Goal: Information Seeking & Learning: Learn about a topic

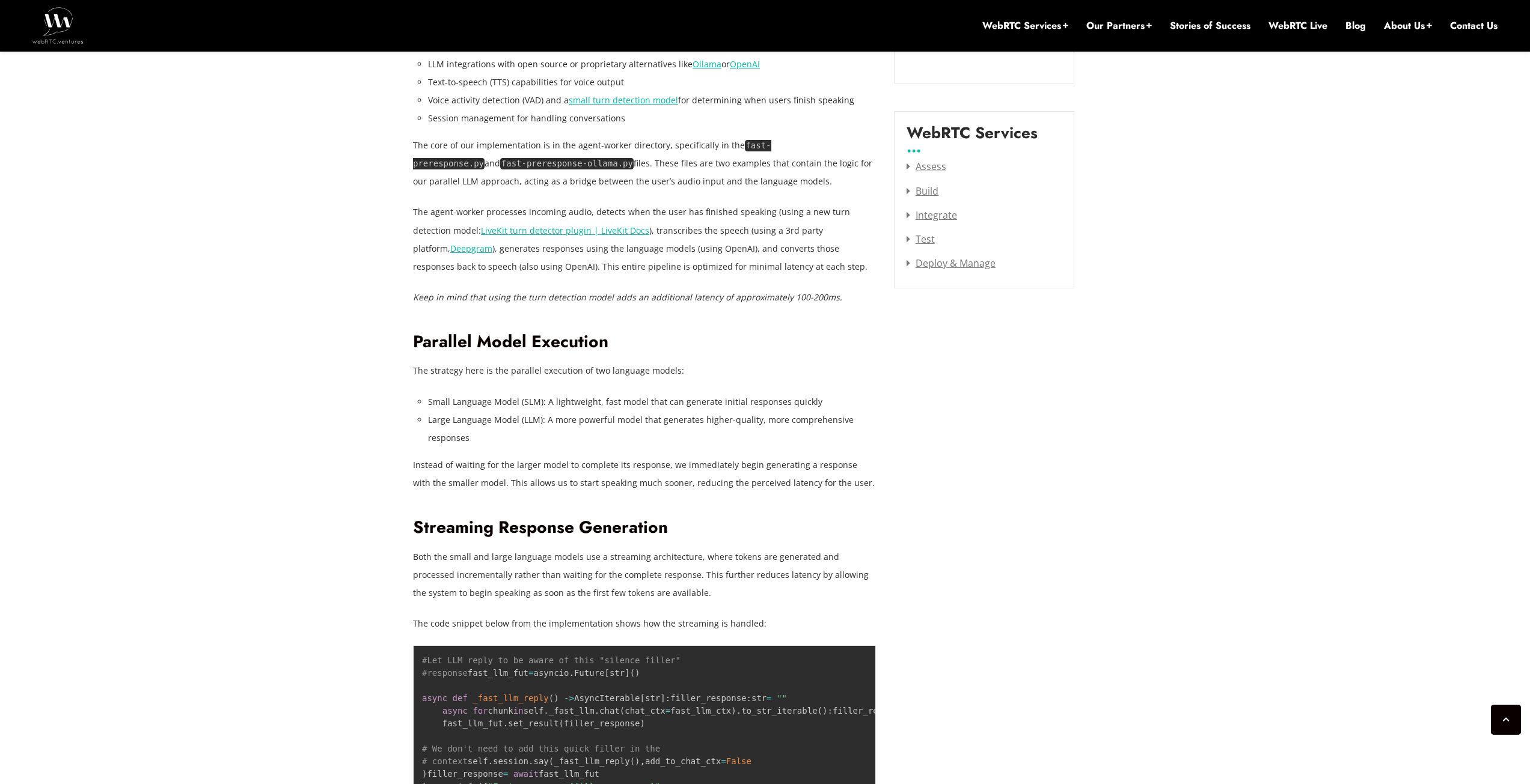
scroll to position [1551, 0]
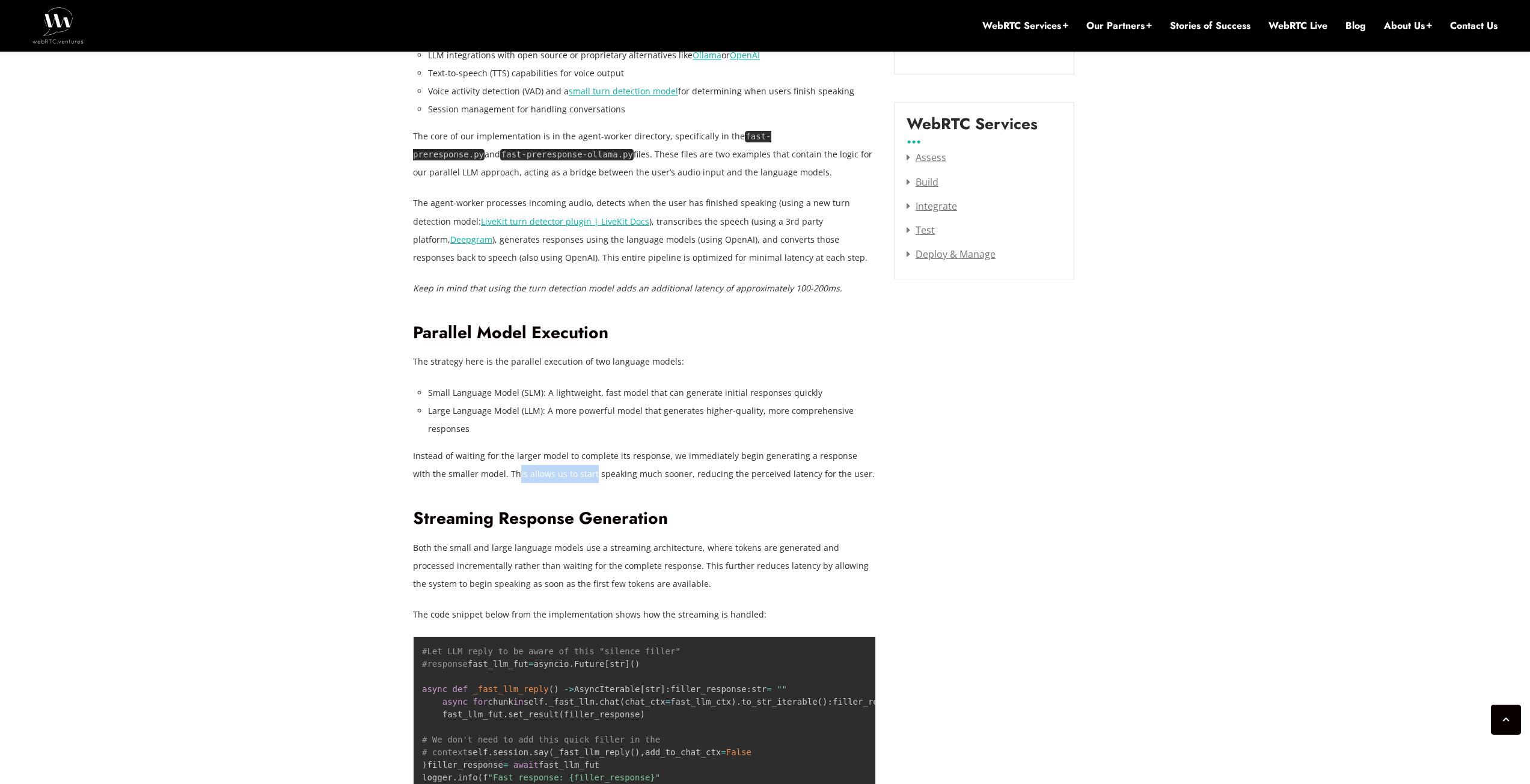
drag, startPoint x: 498, startPoint y: 469, endPoint x: 572, endPoint y: 473, distance: 74.1
click at [572, 473] on p "Instead of waiting for the larger model to complete its response, we immediatel…" at bounding box center [645, 465] width 463 height 36
drag, startPoint x: 599, startPoint y: 473, endPoint x: 659, endPoint y: 474, distance: 60.0
click at [659, 474] on p "Instead of waiting for the larger model to complete its response, we immediatel…" at bounding box center [645, 465] width 463 height 36
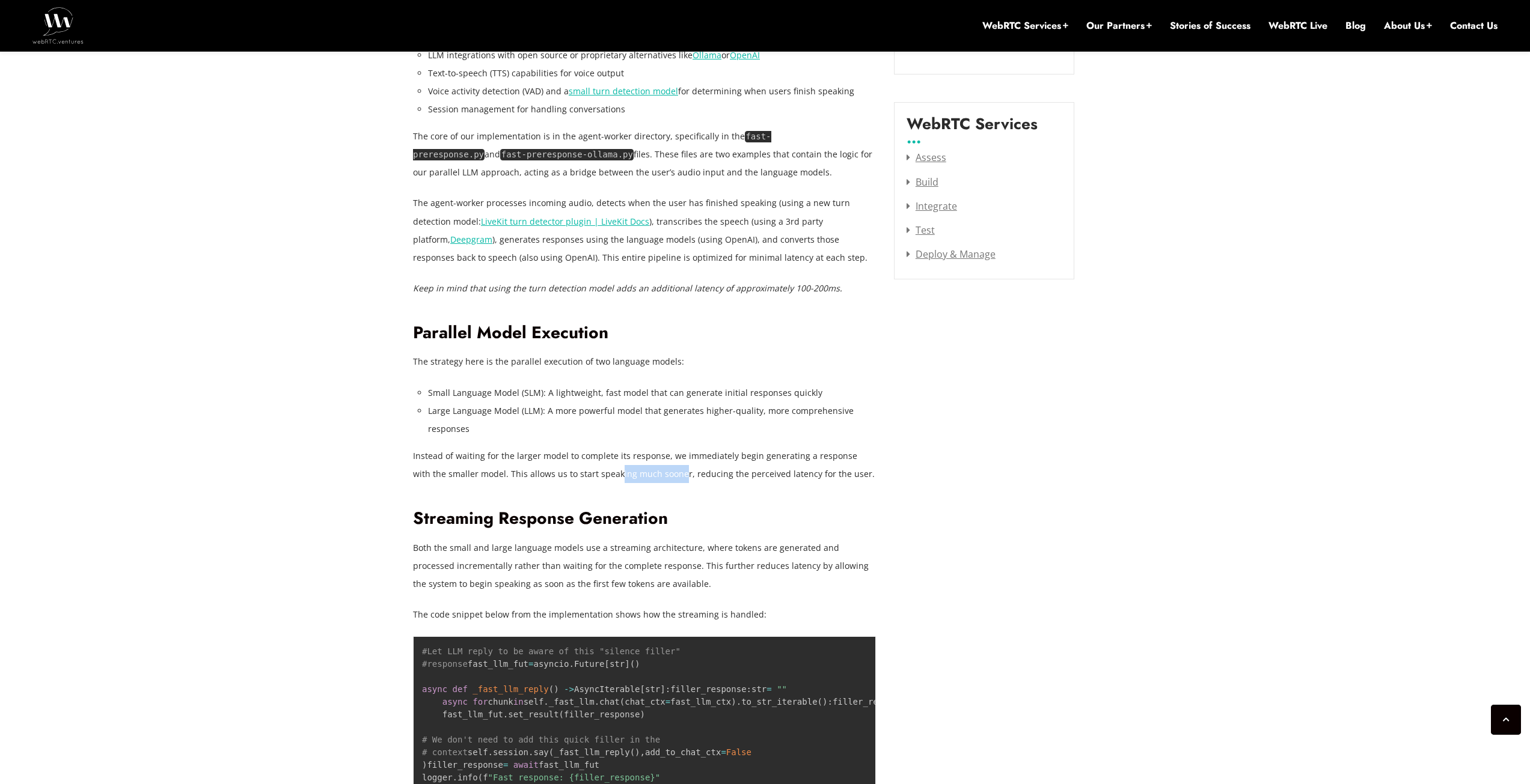
click at [659, 474] on p "Instead of waiting for the larger model to complete its response, we immediatel…" at bounding box center [645, 465] width 463 height 36
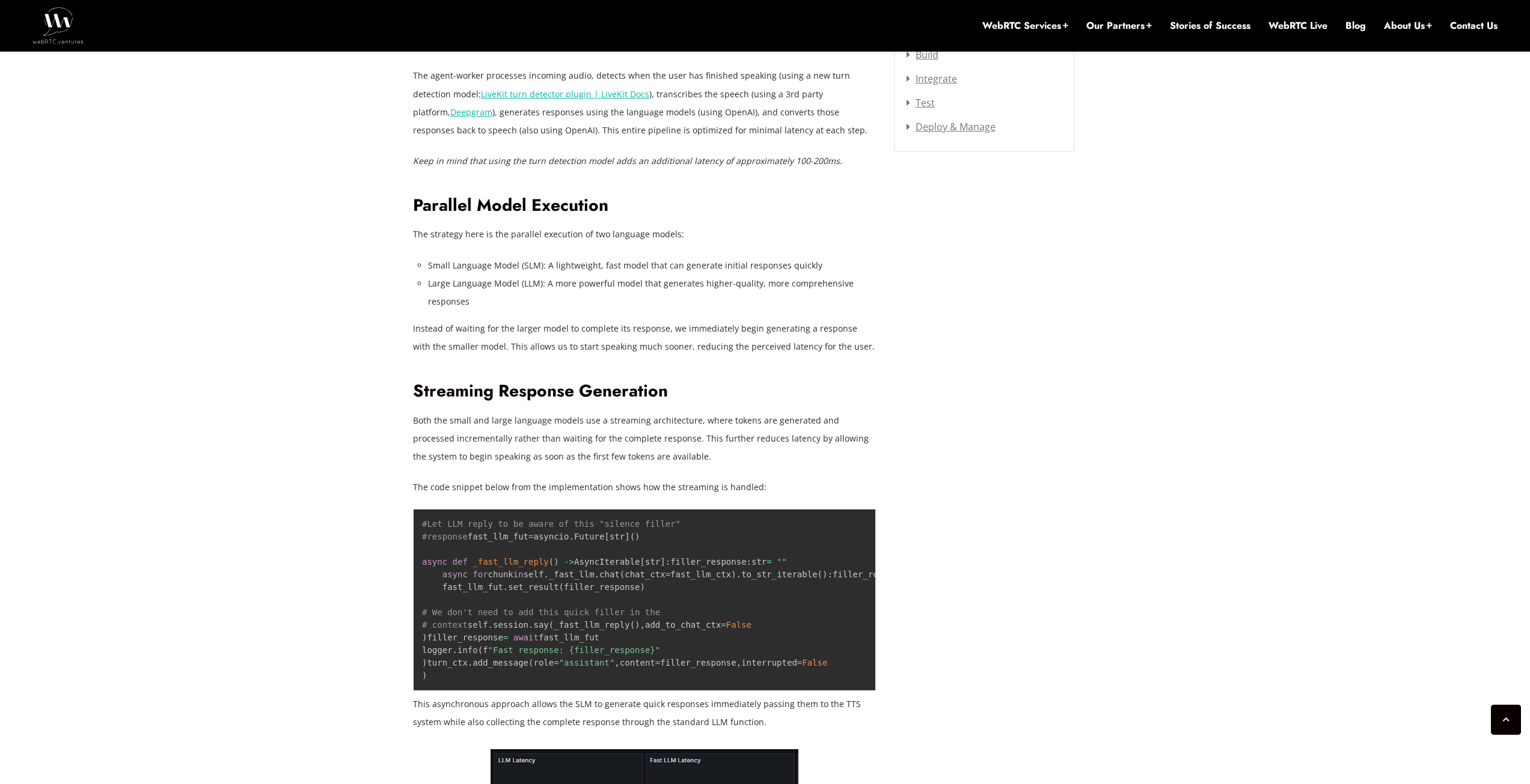
scroll to position [1680, 0]
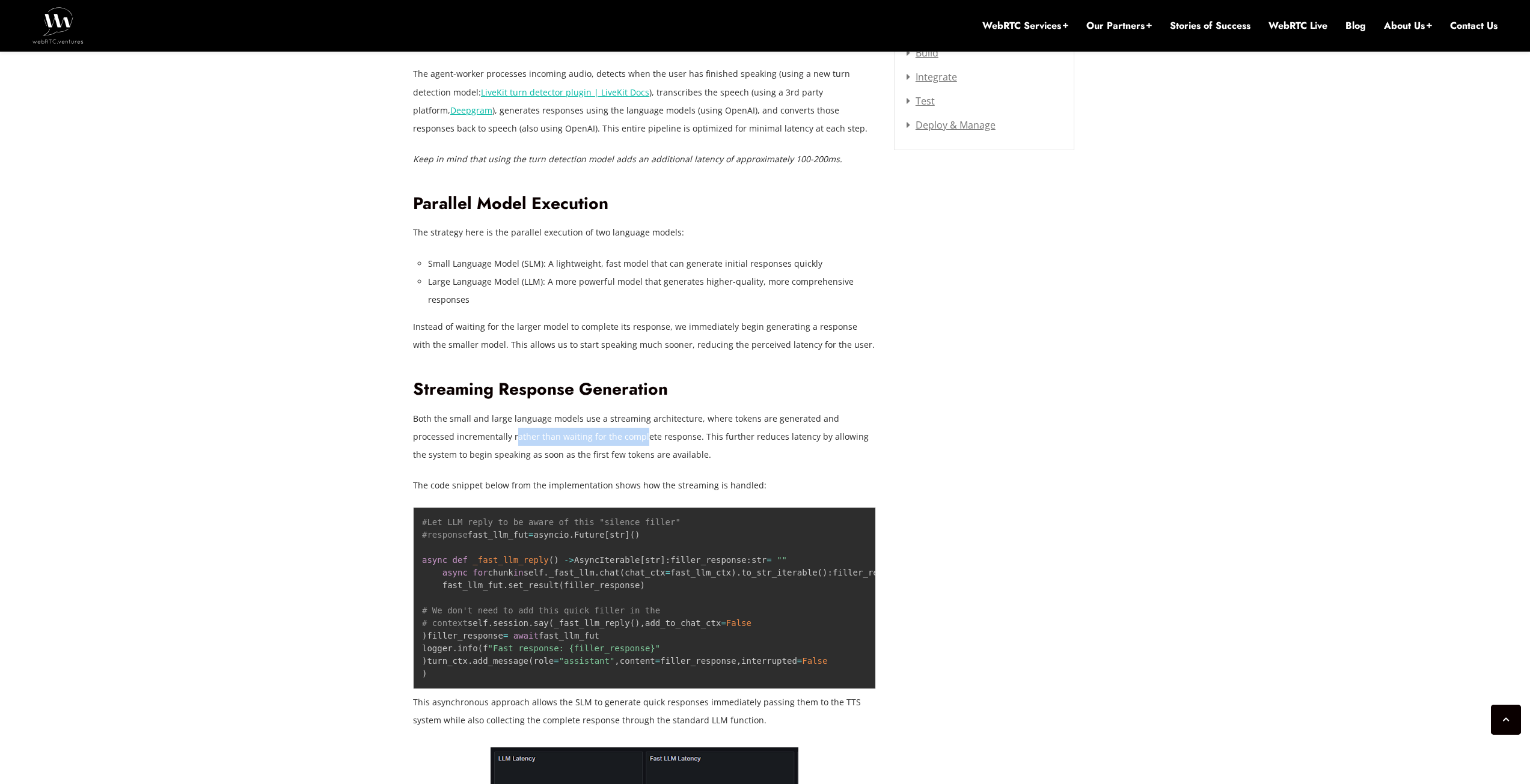
drag, startPoint x: 472, startPoint y: 431, endPoint x: 603, endPoint y: 440, distance: 131.3
click at [603, 440] on p "Both the small and large language models use a streaming architecture, where to…" at bounding box center [645, 436] width 463 height 54
drag, startPoint x: 677, startPoint y: 448, endPoint x: 721, endPoint y: 449, distance: 44.0
click at [721, 449] on p "Both the small and large language models use a streaming architecture, where to…" at bounding box center [645, 436] width 463 height 54
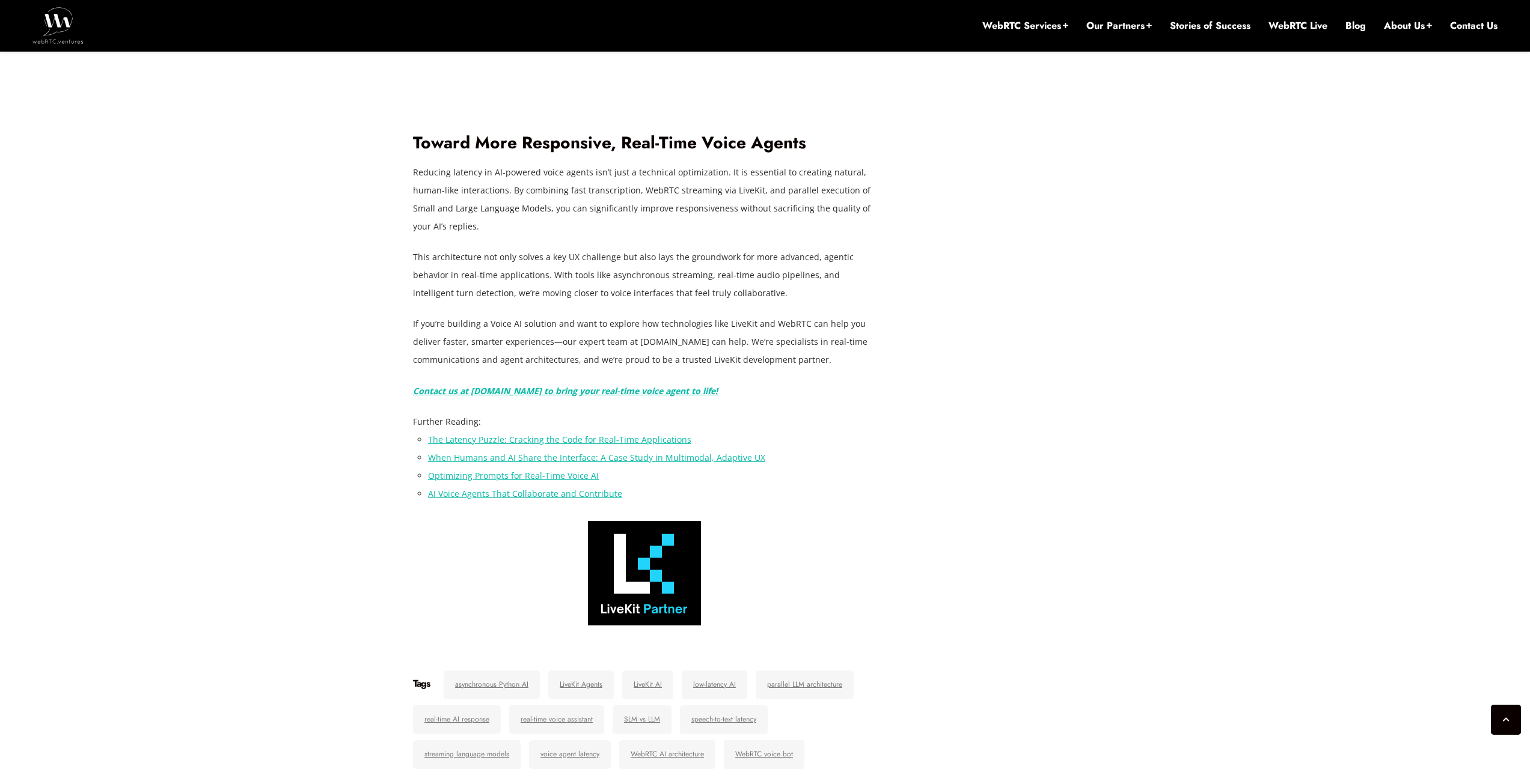
scroll to position [4128, 0]
